Goal: Task Accomplishment & Management: Manage account settings

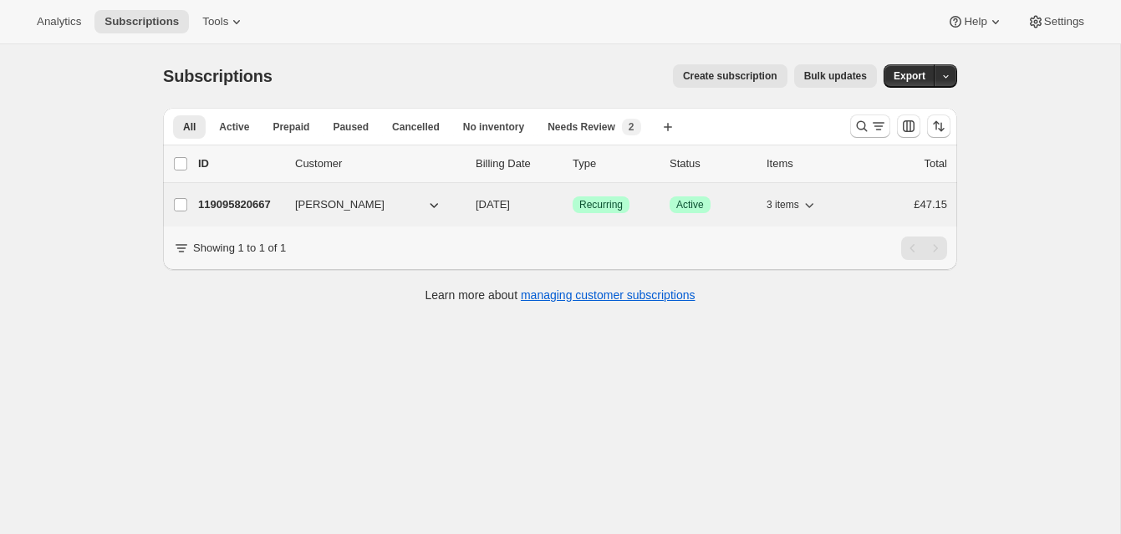
click at [266, 200] on p "119095820667" at bounding box center [240, 204] width 84 height 17
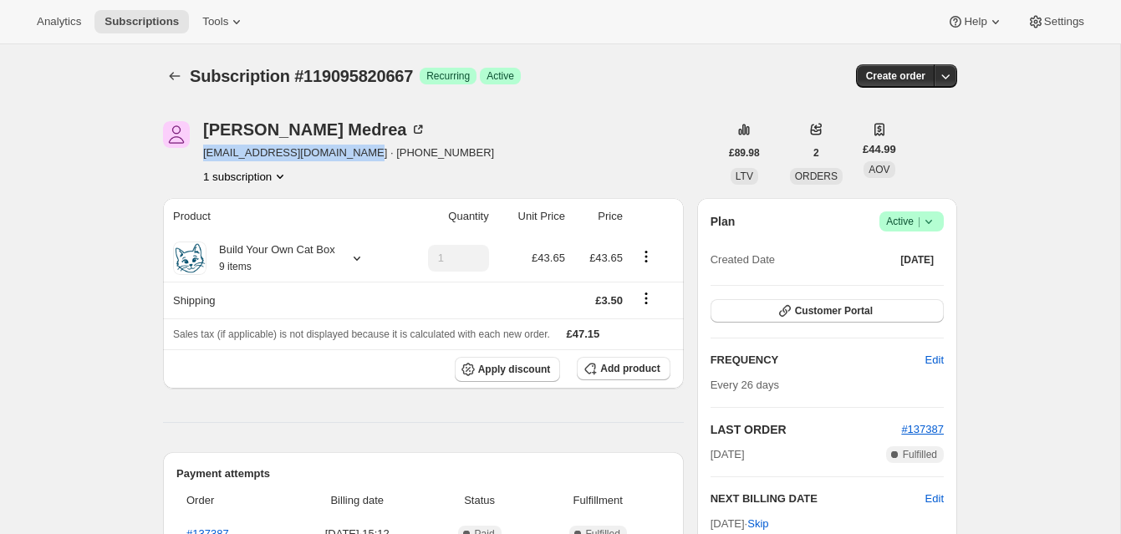
drag, startPoint x: 361, startPoint y: 153, endPoint x: 200, endPoint y: 150, distance: 161.4
click at [196, 150] on div "Alexandra Medrea physic_legacy.9m@icloud.com · +447549339514 1 subscription" at bounding box center [441, 153] width 556 height 64
copy span "[EMAIL_ADDRESS][DOMAIN_NAME]"
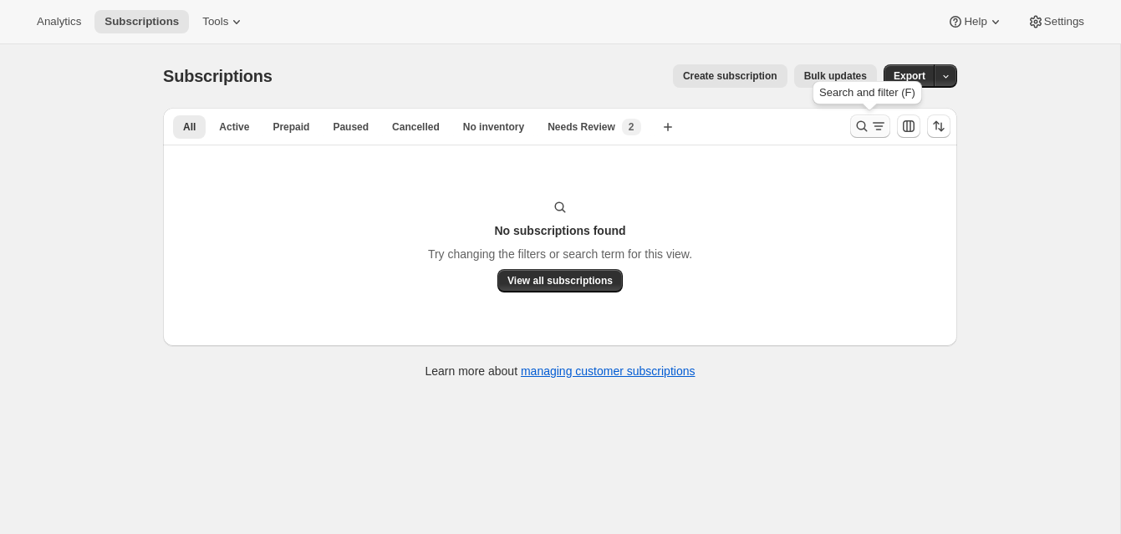
click at [860, 120] on icon "Search and filter results" at bounding box center [862, 126] width 17 height 17
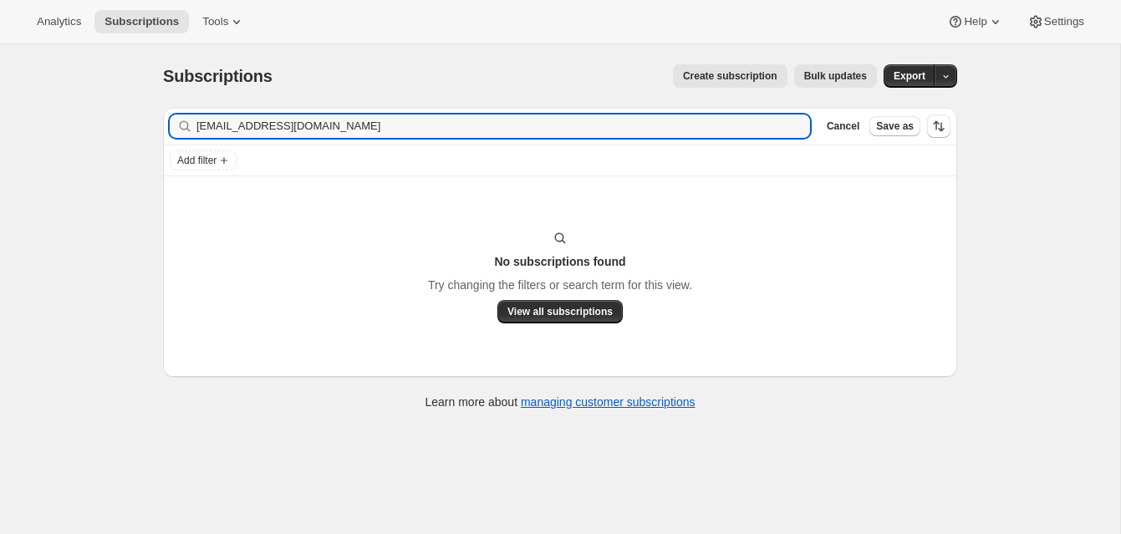
drag, startPoint x: 358, startPoint y: 127, endPoint x: 187, endPoint y: 128, distance: 170.5
click at [187, 128] on div "[EMAIL_ADDRESS][DOMAIN_NAME] Clear" at bounding box center [490, 126] width 640 height 23
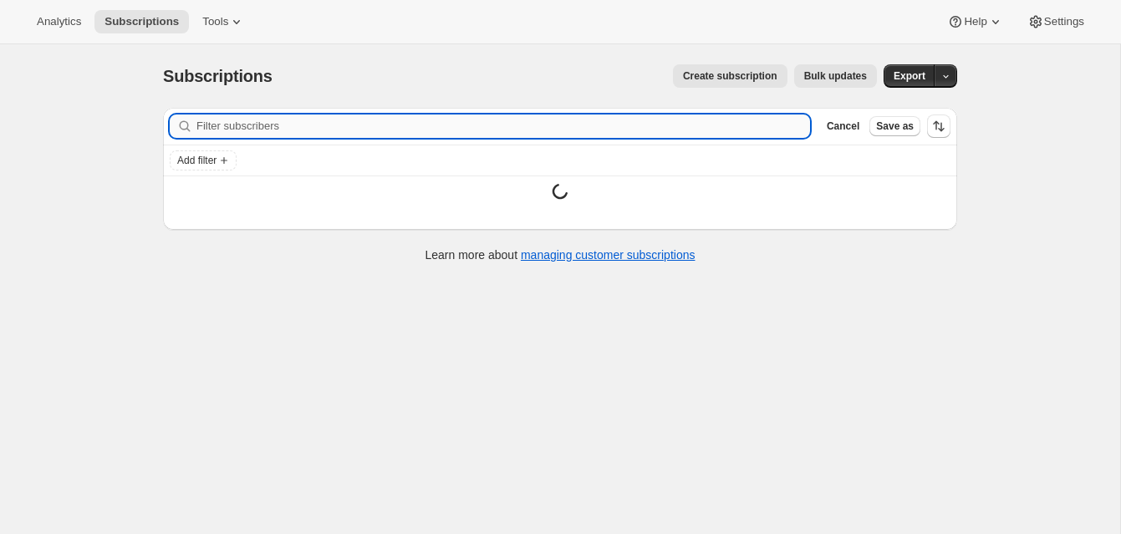
click at [222, 126] on input "Filter subscribers" at bounding box center [503, 126] width 614 height 23
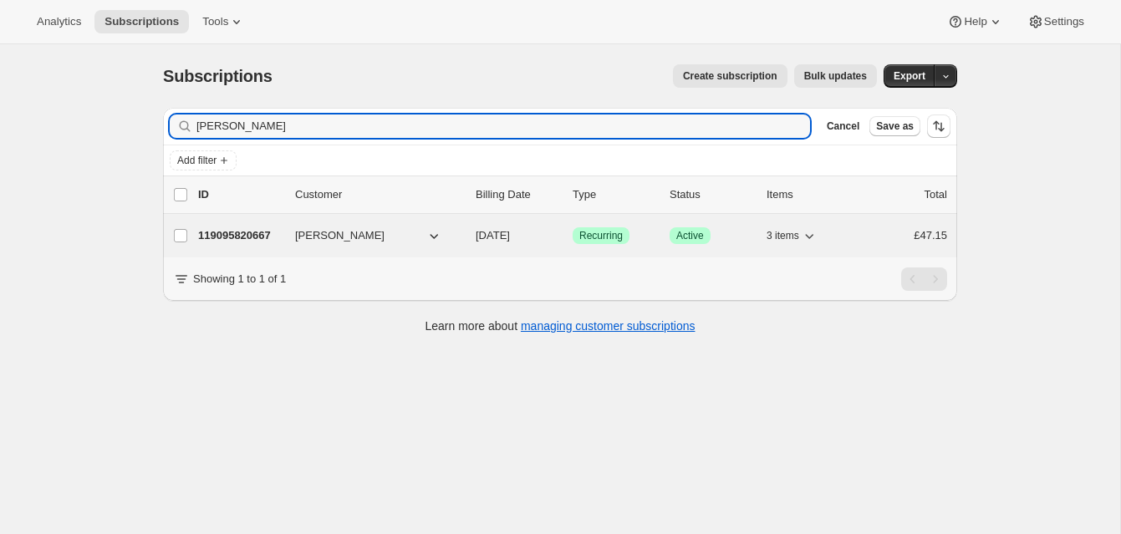
type input "[PERSON_NAME]"
click at [243, 230] on p "119095820667" at bounding box center [240, 235] width 84 height 17
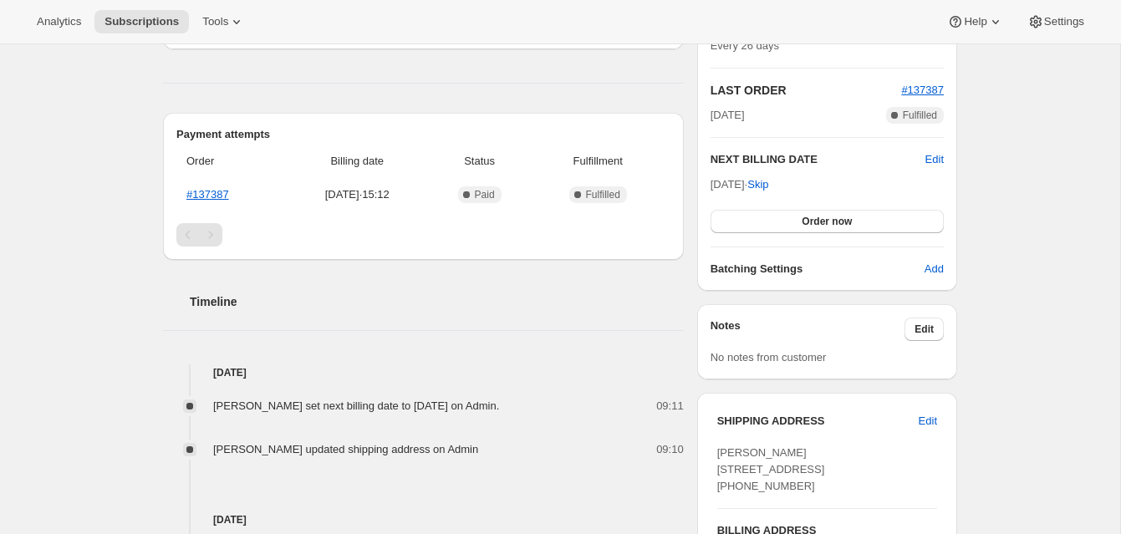
scroll to position [344, 0]
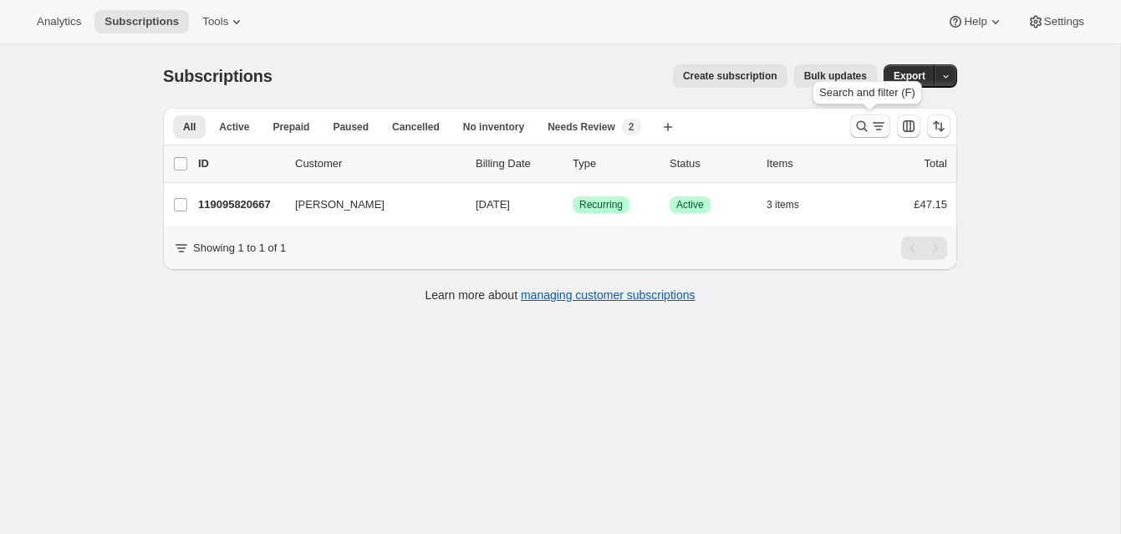
click at [864, 123] on icon "Search and filter results" at bounding box center [862, 126] width 11 height 11
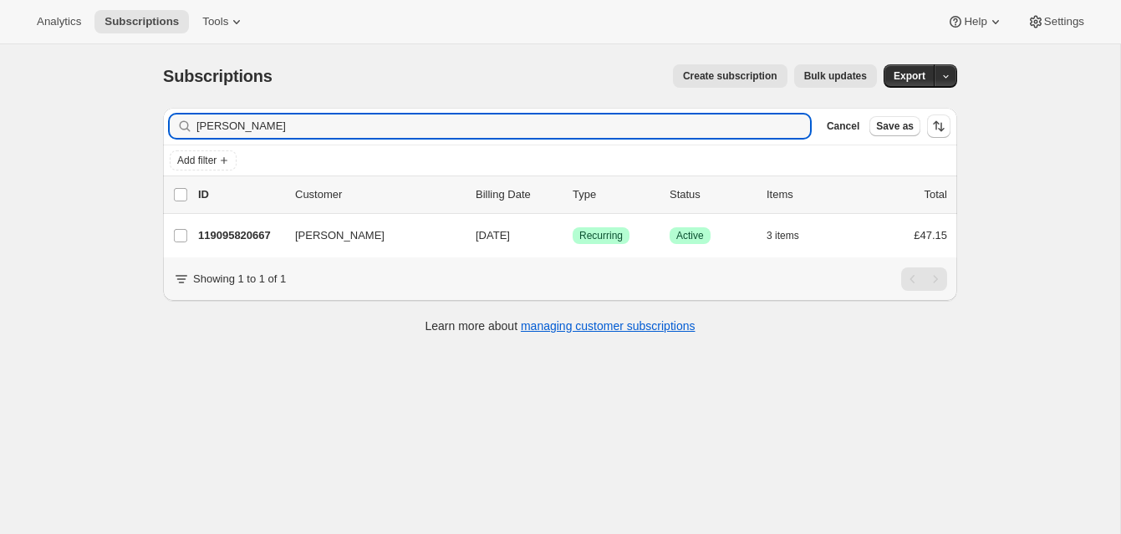
drag, startPoint x: 301, startPoint y: 132, endPoint x: 171, endPoint y: 99, distance: 133.6
click at [173, 101] on div "Subscriptions. This page is ready Subscriptions Create subscription Bulk update…" at bounding box center [560, 197] width 834 height 307
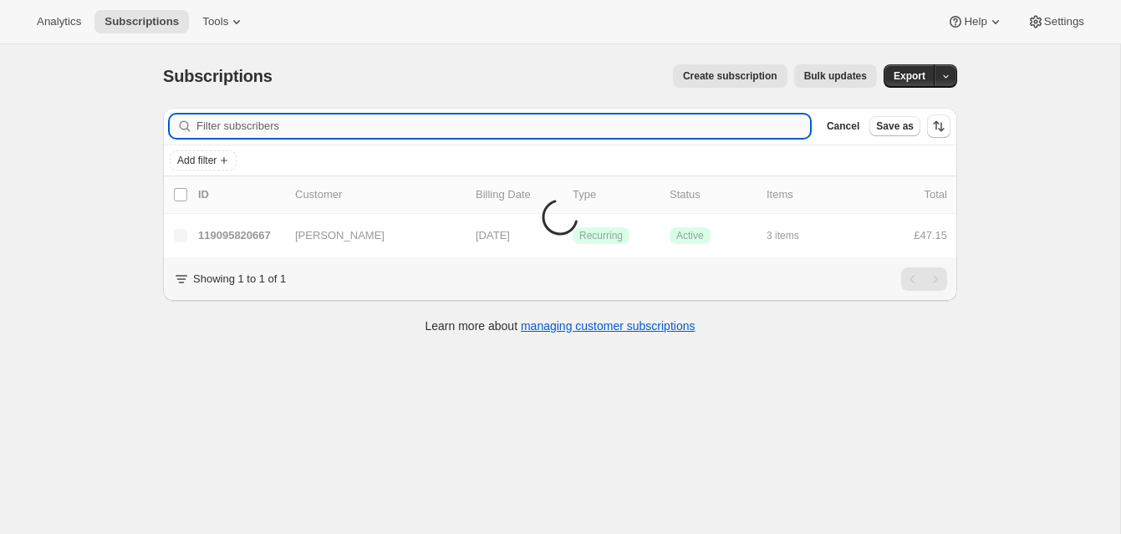
click at [208, 125] on input "Filter subscribers" at bounding box center [503, 126] width 614 height 23
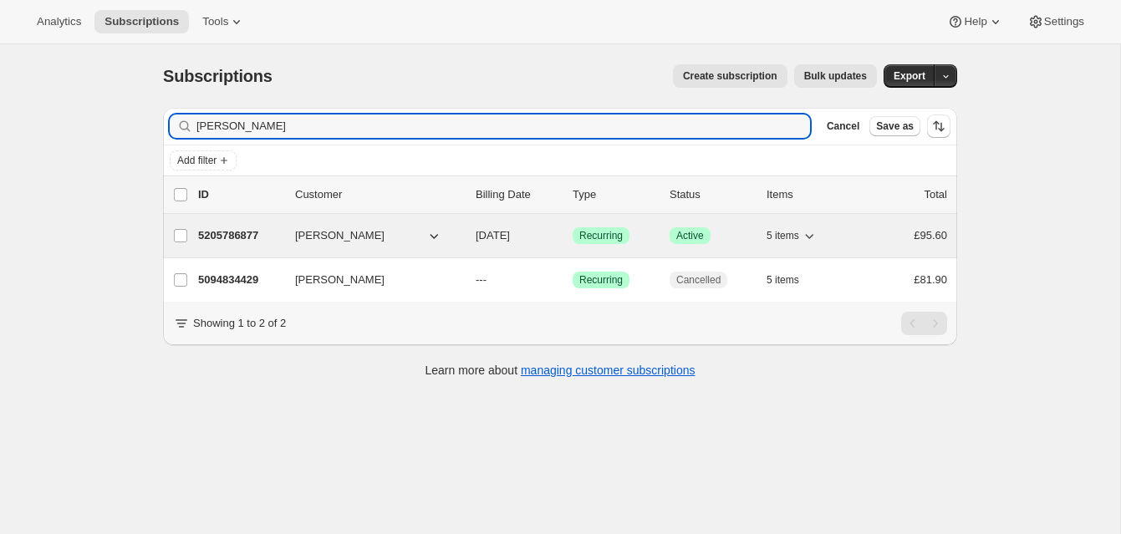
type input "Debbie Kirkby"
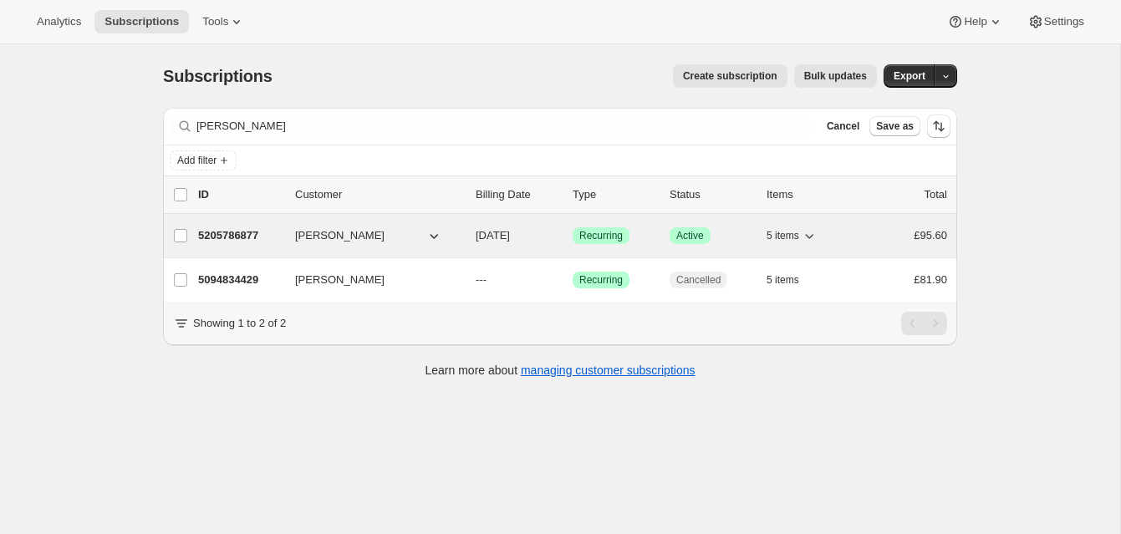
click at [223, 232] on p "5205786877" at bounding box center [240, 235] width 84 height 17
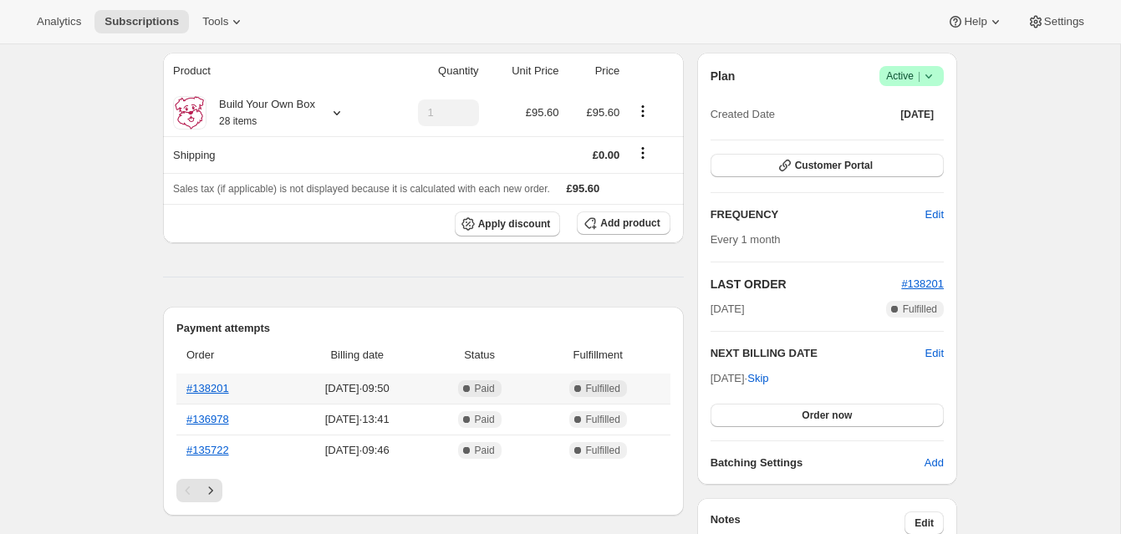
scroll to position [147, 0]
click at [899, 69] on span "Active |" at bounding box center [911, 74] width 51 height 17
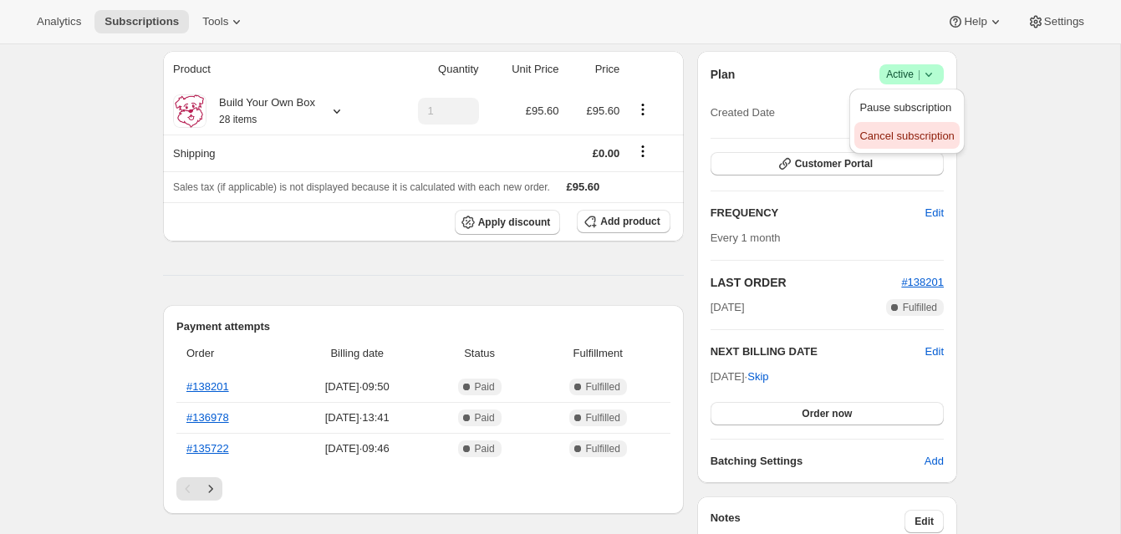
click at [894, 134] on span "Cancel subscription" at bounding box center [906, 136] width 94 height 13
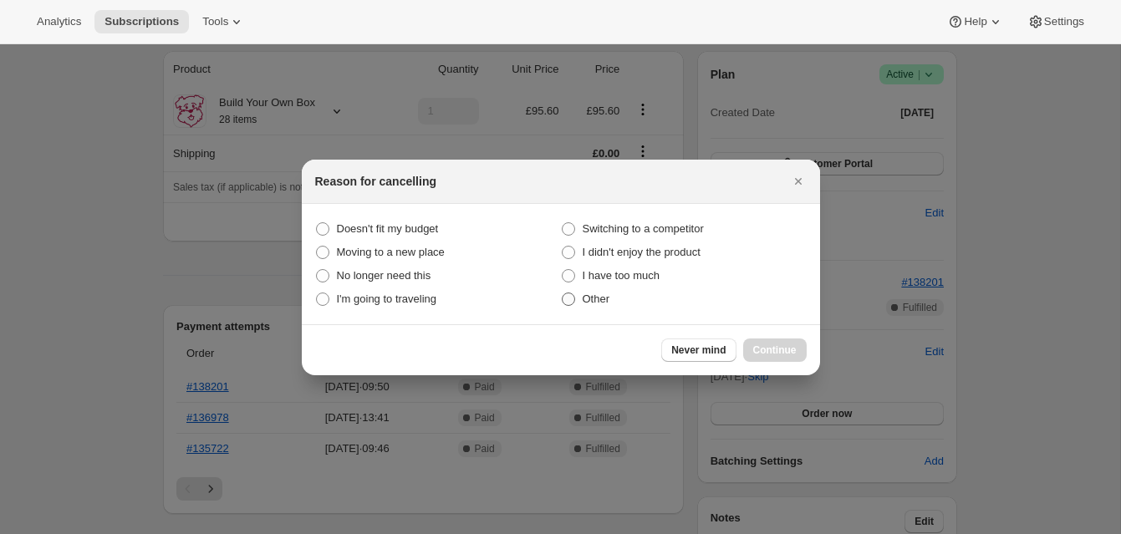
drag, startPoint x: 569, startPoint y: 302, endPoint x: 634, endPoint y: 329, distance: 70.5
click at [569, 302] on span ":rbv:" at bounding box center [568, 299] width 13 height 13
click at [563, 293] on input "Other" at bounding box center [562, 293] width 1 height 1
radio input "true"
click at [783, 348] on span "Continue" at bounding box center [774, 350] width 43 height 13
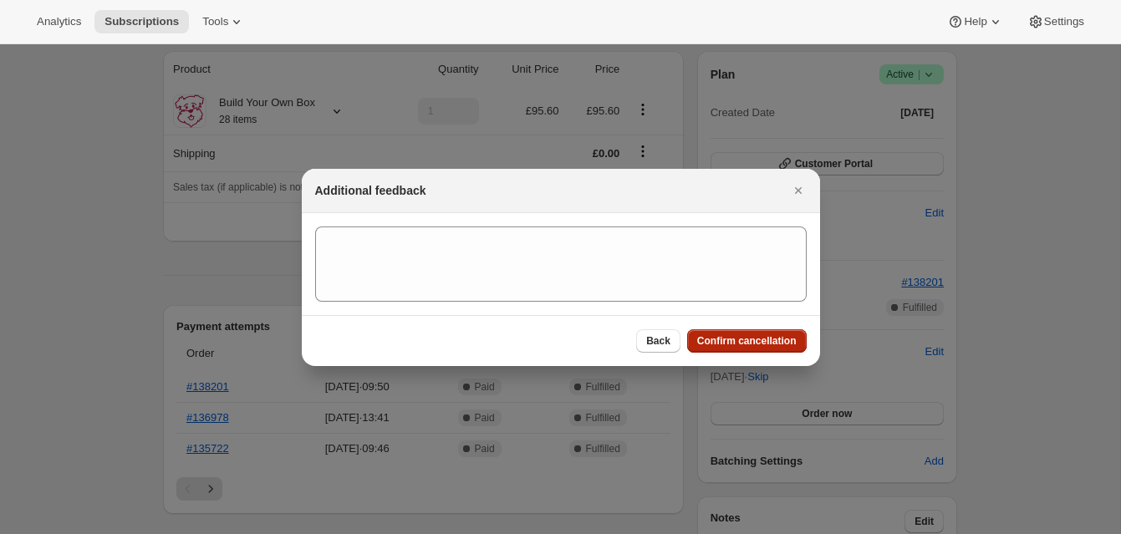
click at [776, 337] on span "Confirm cancellation" at bounding box center [746, 340] width 99 height 13
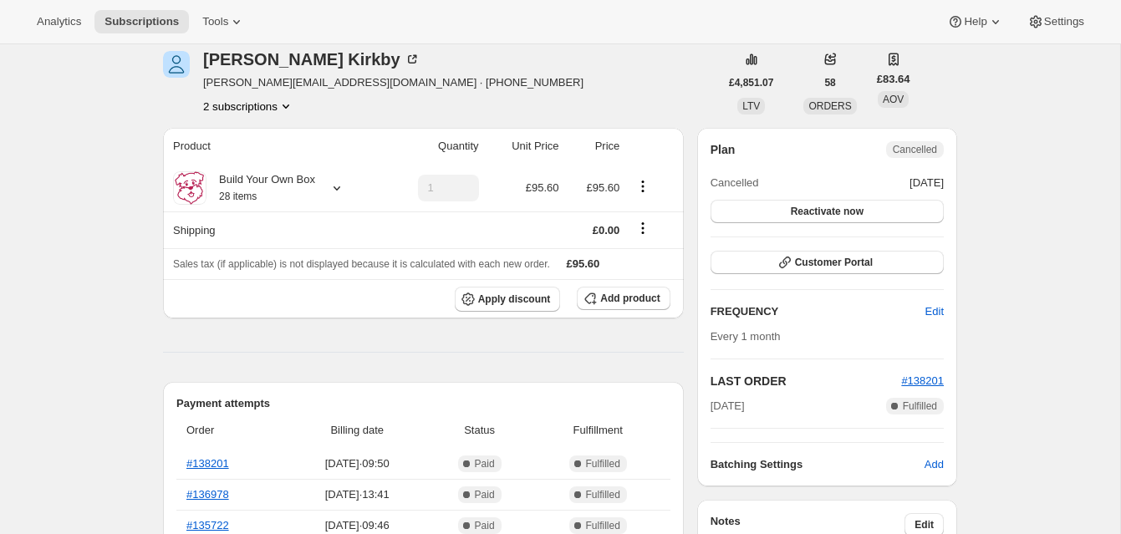
scroll to position [146, 0]
